Goal: Check status

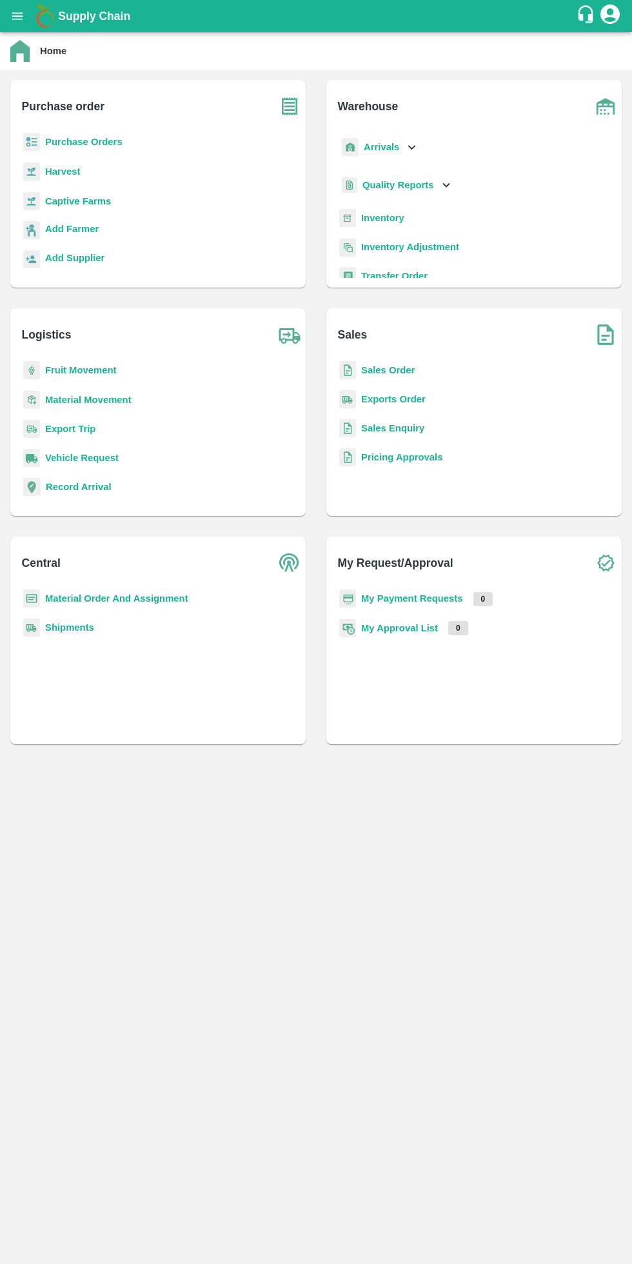
click at [450, 599] on b "My Payment Requests" at bounding box center [412, 598] width 102 height 10
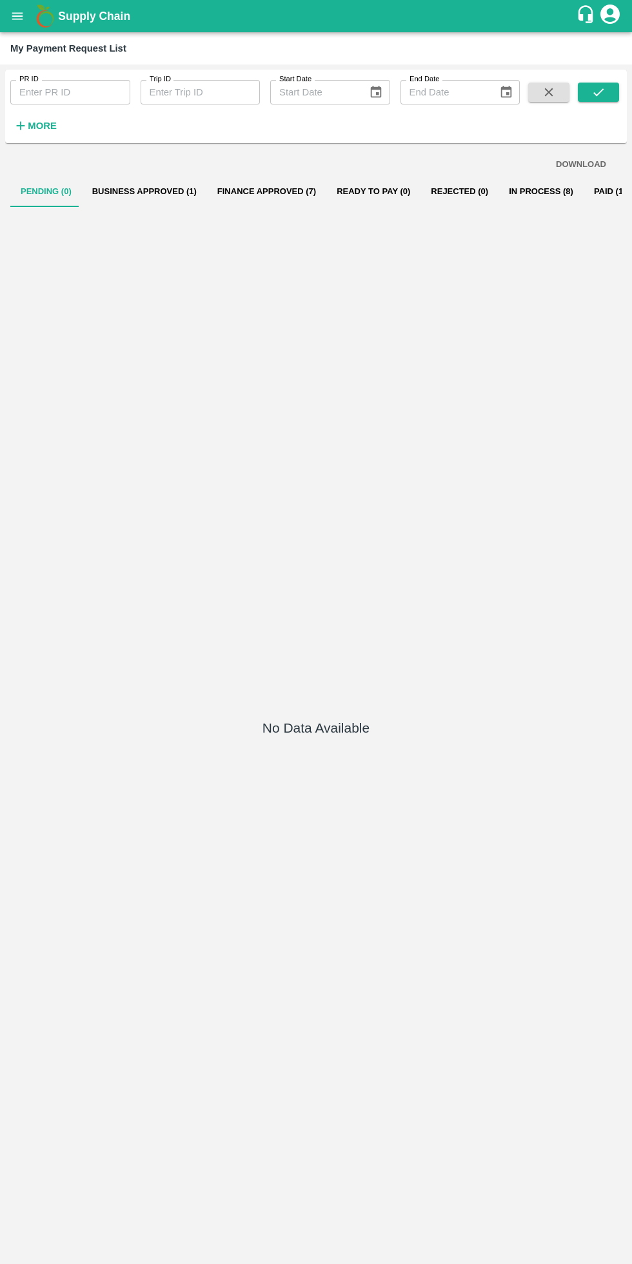
click at [191, 235] on div "No Data Available" at bounding box center [316, 730] width 612 height 1047
click at [210, 191] on button "Finance Approved (7)" at bounding box center [266, 191] width 119 height 31
click at [172, 192] on button "Business Approved (1)" at bounding box center [144, 191] width 125 height 31
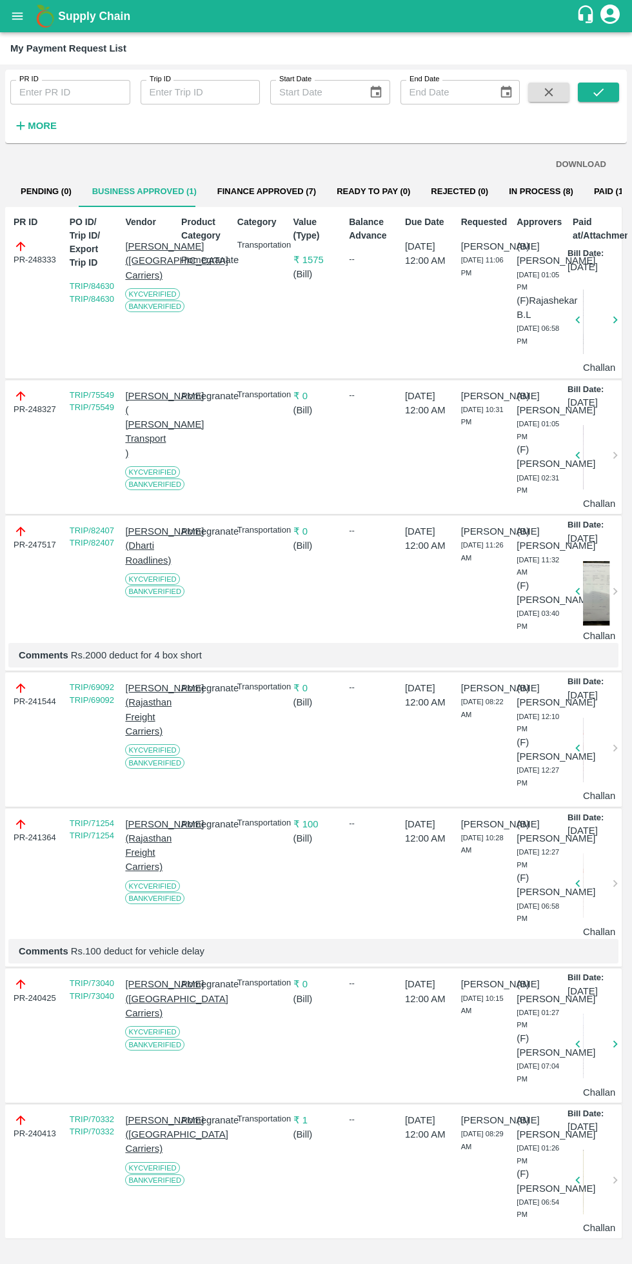
click at [239, 191] on button "Finance Approved (7)" at bounding box center [266, 191] width 119 height 31
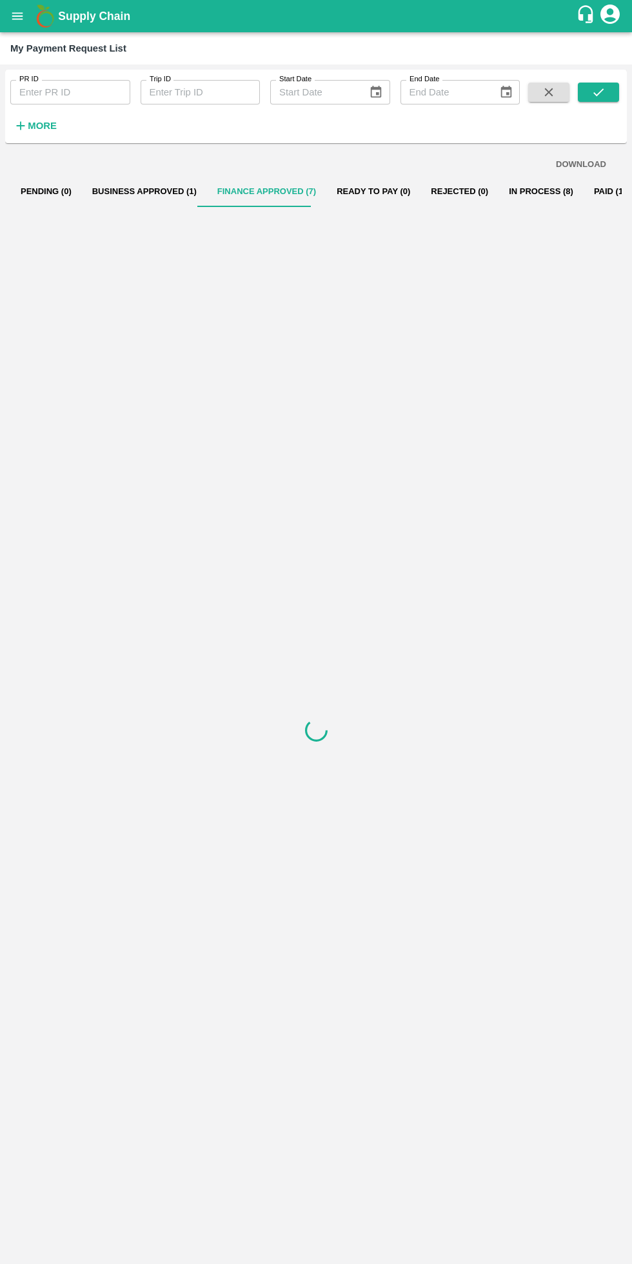
click at [152, 191] on button "Business Approved (1)" at bounding box center [144, 191] width 125 height 31
